Goal: Information Seeking & Learning: Find specific fact

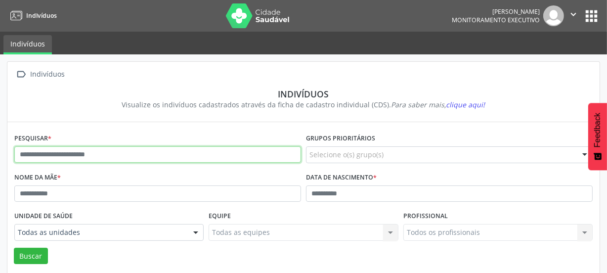
click at [137, 150] on input "text" at bounding box center [157, 154] width 287 height 17
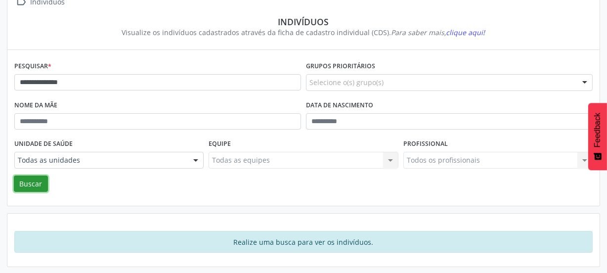
click at [31, 183] on button "Buscar" at bounding box center [31, 184] width 34 height 17
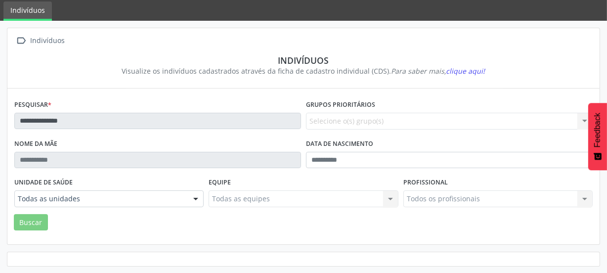
scroll to position [72, 0]
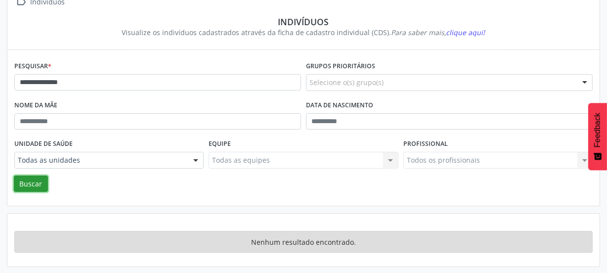
click at [36, 178] on button "Buscar" at bounding box center [31, 184] width 34 height 17
click at [32, 180] on button "Buscar" at bounding box center [31, 184] width 34 height 17
click at [48, 102] on label "Nome da mãe" at bounding box center [35, 105] width 43 height 15
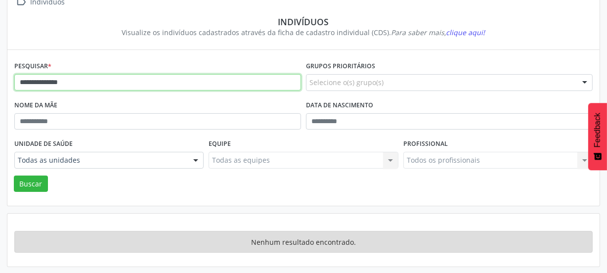
click at [89, 80] on input "**********" at bounding box center [157, 82] width 287 height 17
type input "*"
type input "**********"
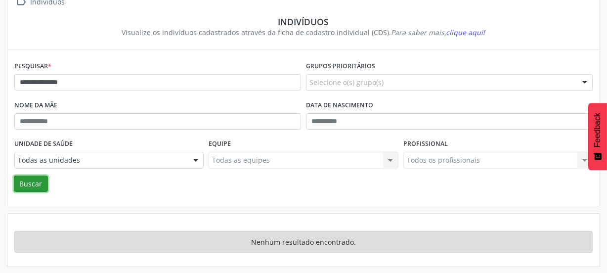
click at [36, 182] on button "Buscar" at bounding box center [31, 184] width 34 height 17
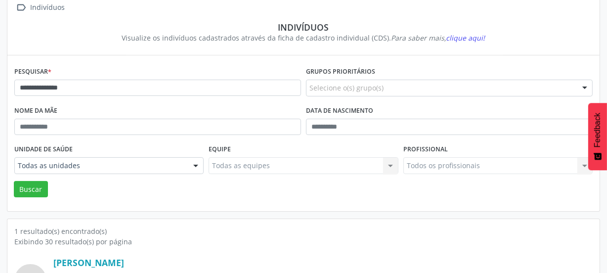
scroll to position [0, 0]
